Goal: Navigation & Orientation: Find specific page/section

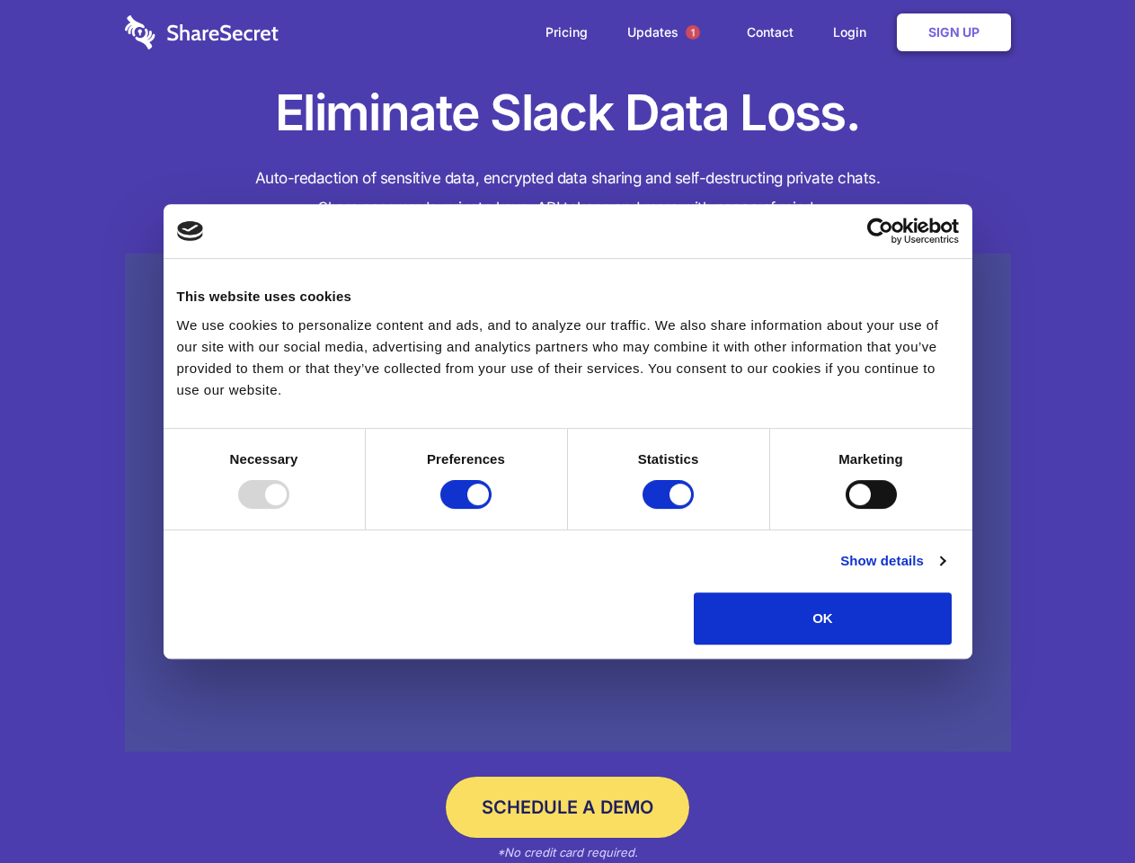
click at [289, 509] on div at bounding box center [263, 494] width 51 height 29
click at [491, 509] on input "Preferences" at bounding box center [465, 494] width 51 height 29
checkbox input "false"
click at [670, 509] on input "Statistics" at bounding box center [667, 494] width 51 height 29
checkbox input "false"
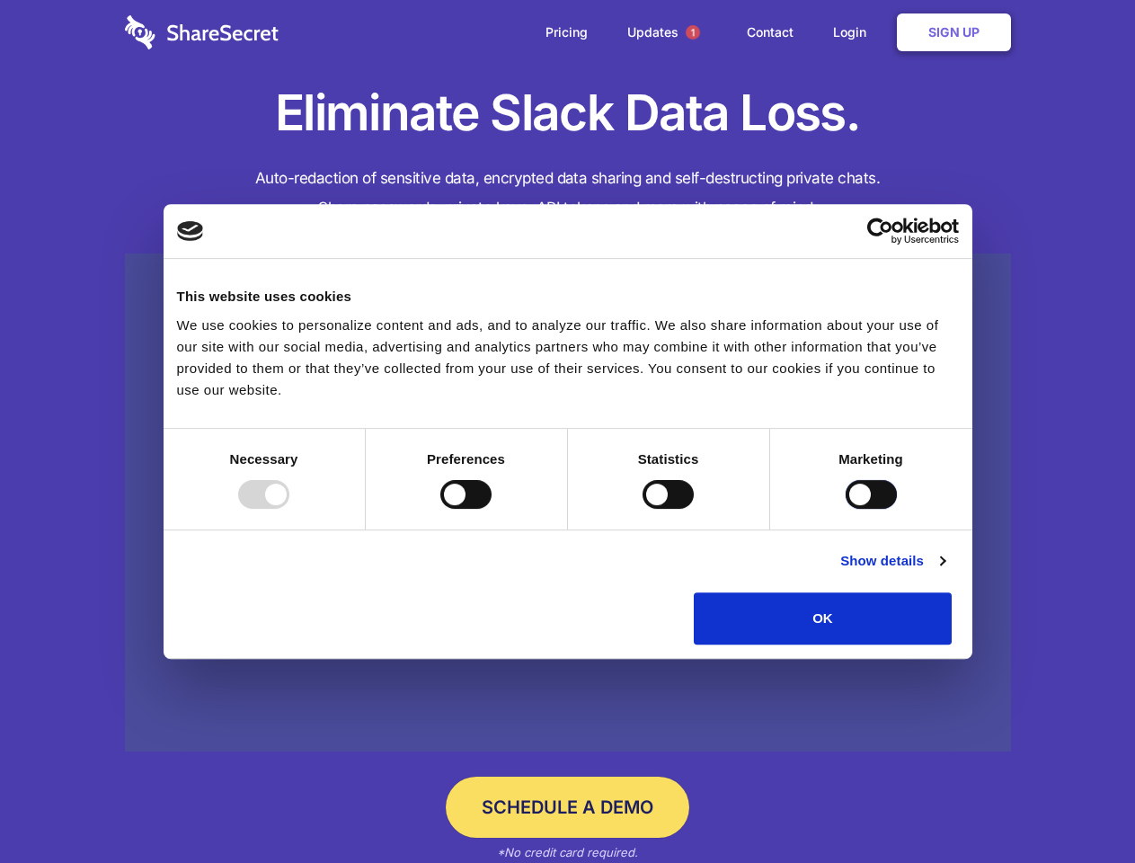
click at [845, 509] on input "Marketing" at bounding box center [870, 494] width 51 height 29
checkbox input "true"
click at [944, 571] on link "Show details" at bounding box center [892, 561] width 104 height 22
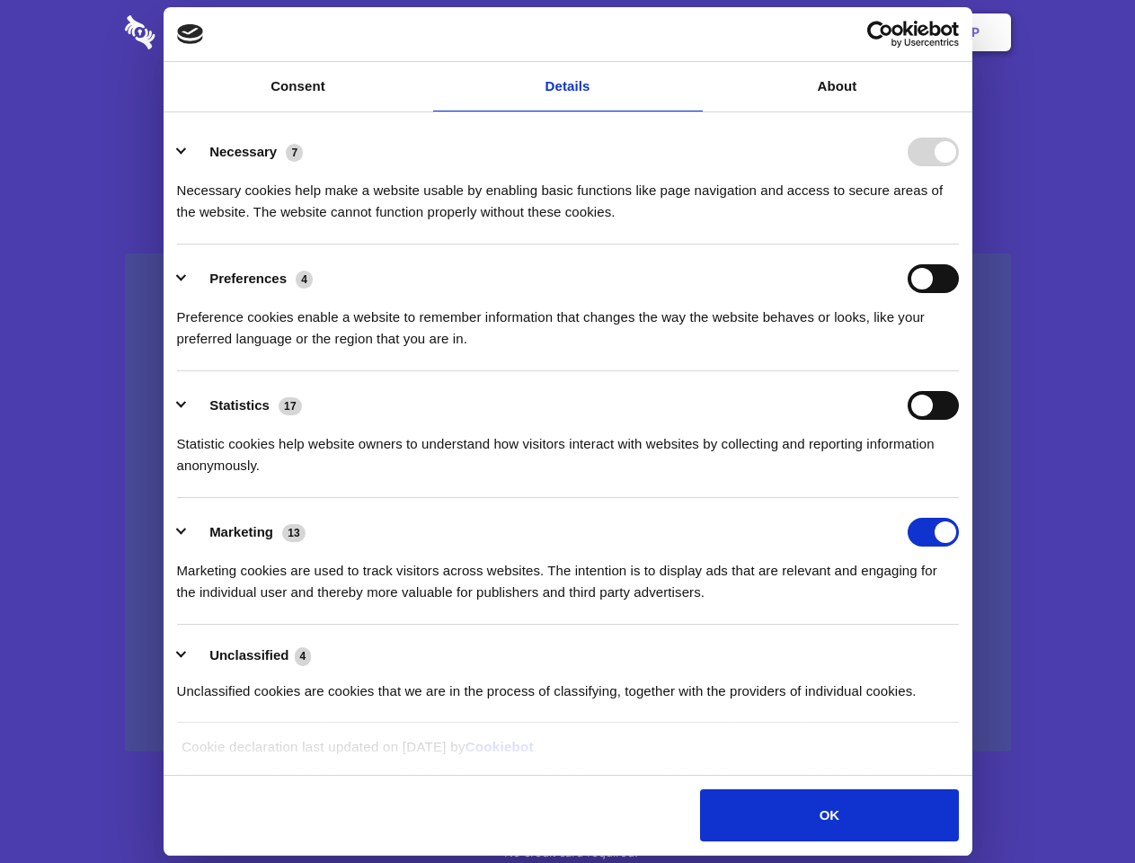
click at [967, 650] on ul "Necessary 7 Necessary cookies help make a website usable by enabling basic func…" at bounding box center [567, 421] width 799 height 606
click at [692, 32] on span "1" at bounding box center [693, 32] width 14 height 14
